Goal: Find specific page/section: Find specific page/section

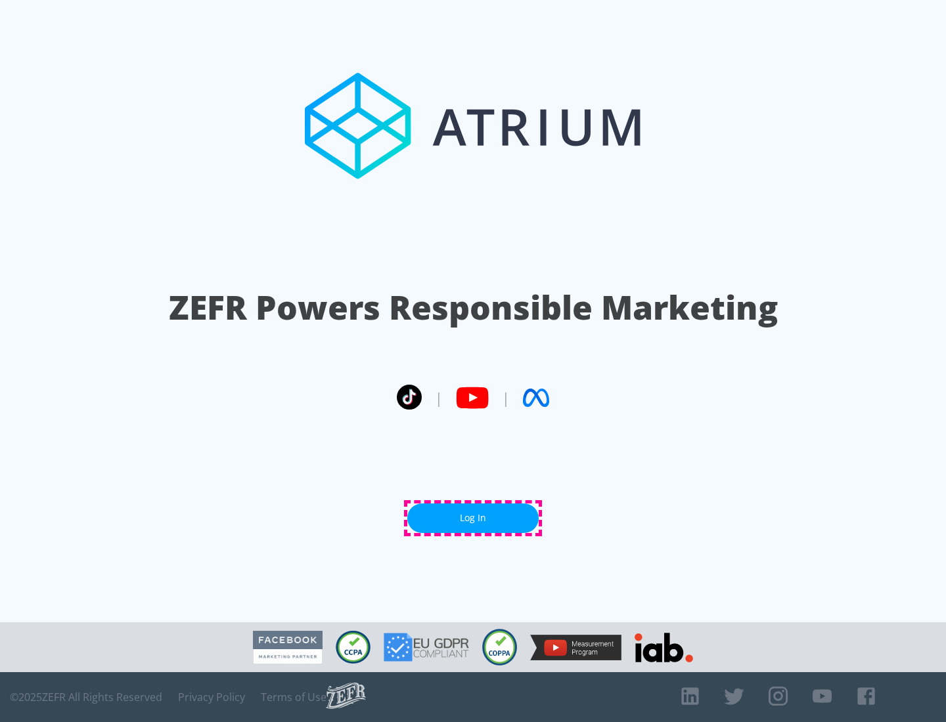
click at [473, 518] on link "Log In" at bounding box center [472, 519] width 131 height 30
